Goal: Task Accomplishment & Management: Manage account settings

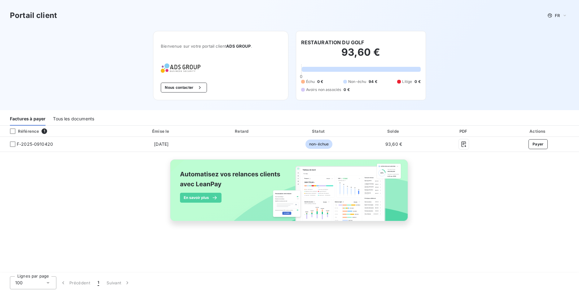
click at [65, 119] on div "Tous les documents" at bounding box center [73, 119] width 41 height 13
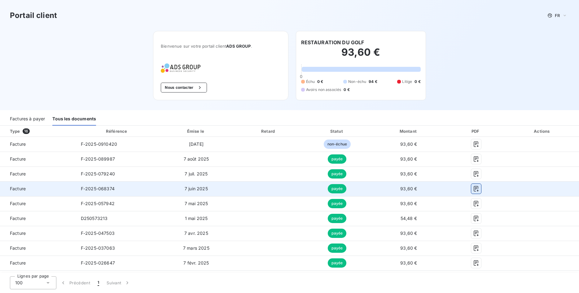
click at [474, 188] on icon "button" at bounding box center [476, 189] width 6 height 6
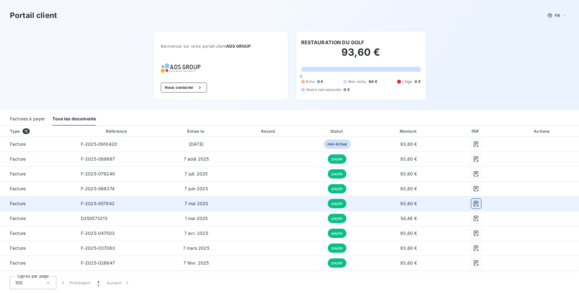
click at [475, 205] on icon "button" at bounding box center [476, 204] width 6 height 6
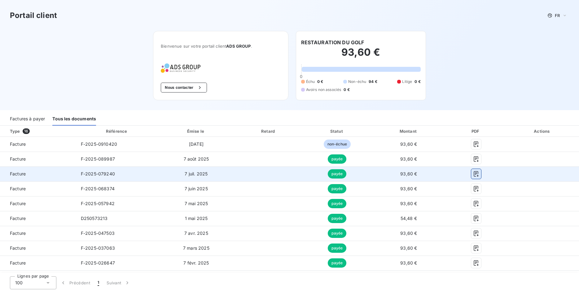
click at [476, 176] on icon "button" at bounding box center [476, 174] width 6 height 6
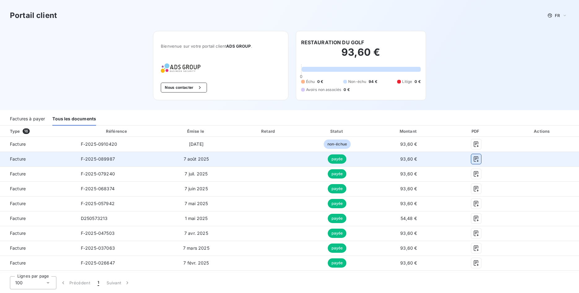
click at [475, 158] on icon "button" at bounding box center [476, 159] width 6 height 6
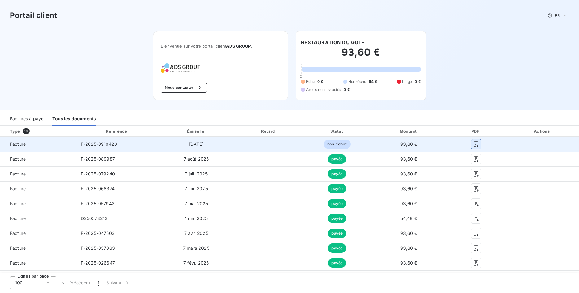
click at [473, 142] on icon "button" at bounding box center [475, 144] width 5 height 6
